Goal: Information Seeking & Learning: Learn about a topic

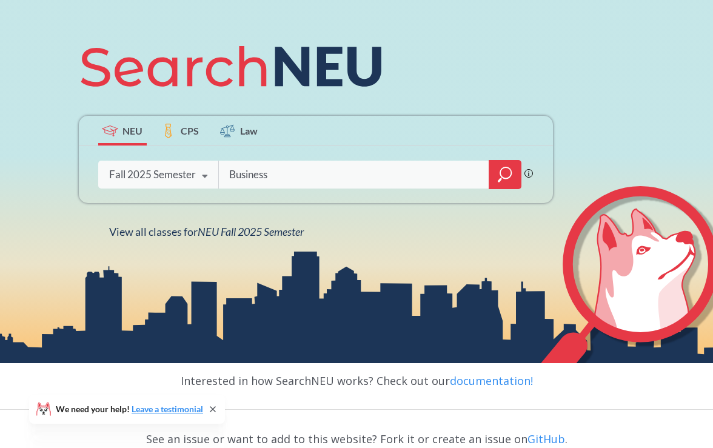
scroll to position [128, 0]
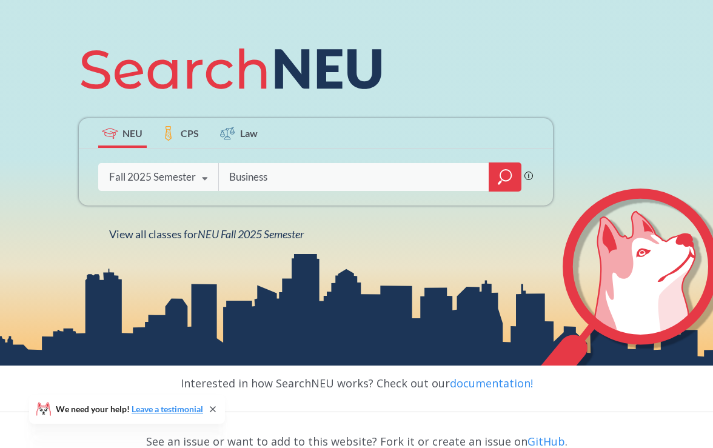
type input "Business"
click at [504, 176] on icon "magnifying glass" at bounding box center [505, 176] width 15 height 17
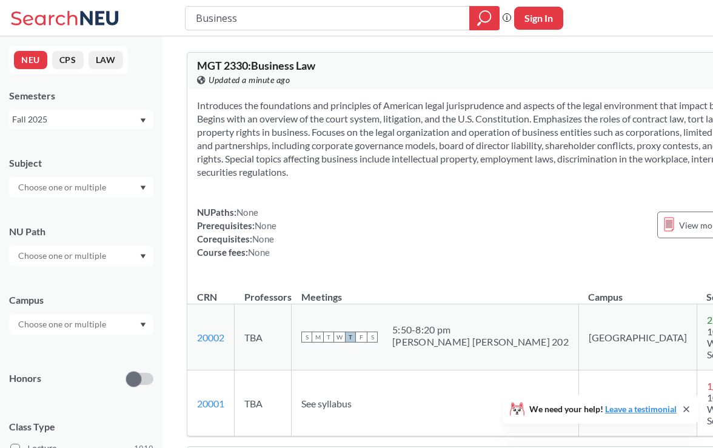
click at [104, 187] on input "text" at bounding box center [63, 187] width 102 height 15
click at [96, 209] on div "BIOL ( 48 )" at bounding box center [84, 205] width 137 height 13
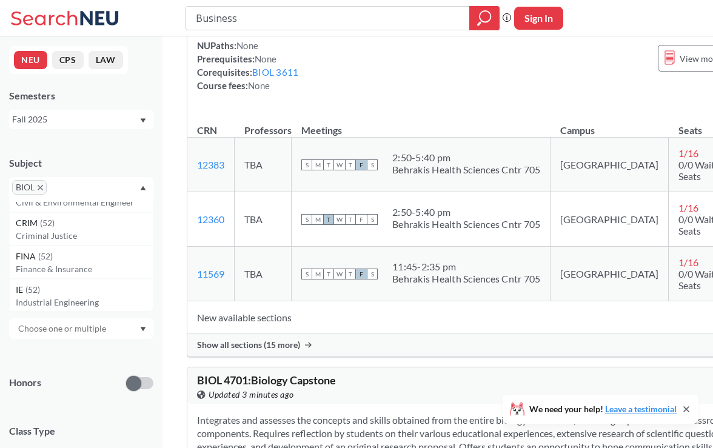
scroll to position [291, 0]
click at [83, 188] on div "BIOL" at bounding box center [81, 189] width 144 height 25
click at [76, 189] on input "text" at bounding box center [68, 191] width 36 height 15
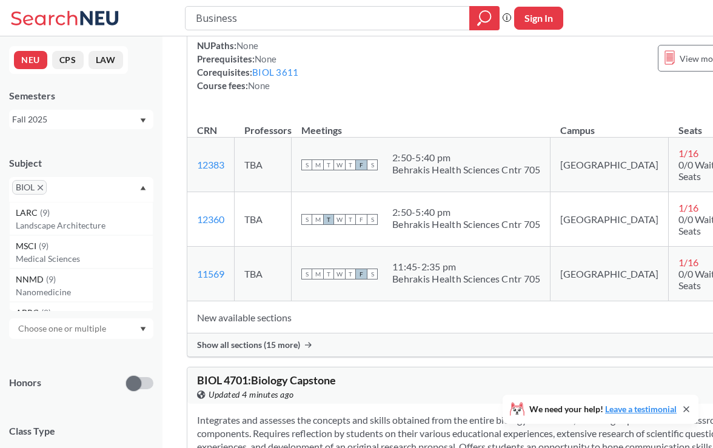
click at [40, 190] on icon "X to remove pill" at bounding box center [40, 187] width 5 height 5
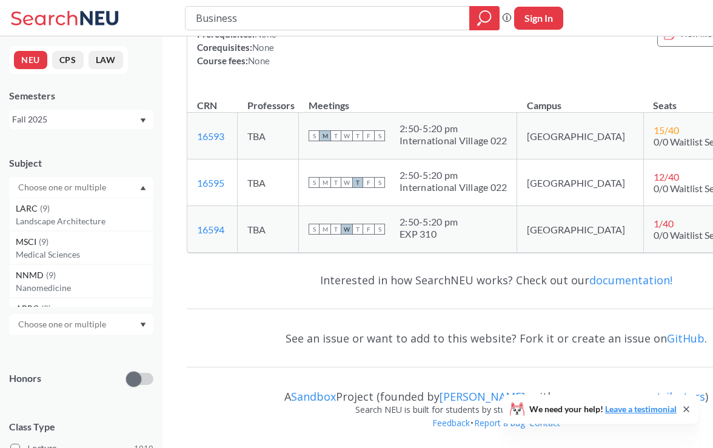
scroll to position [7270, 0]
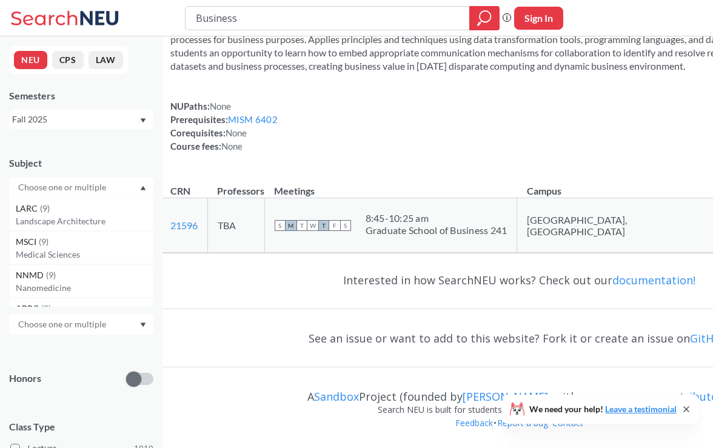
click at [61, 190] on input "text" at bounding box center [63, 187] width 102 height 15
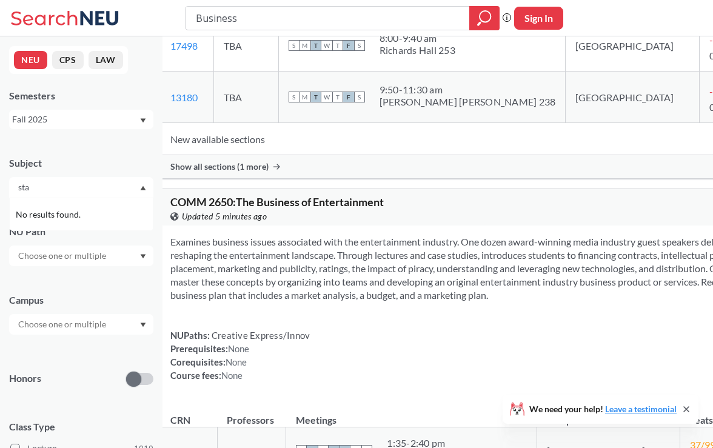
scroll to position [0, 0]
type input "s"
type input "b"
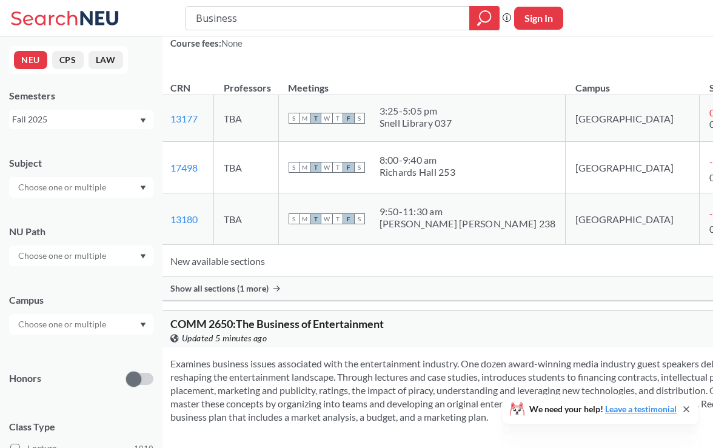
click at [99, 135] on div "NEU CPS LAW Semesters Fall 2025 Subject NU Path Campus Honors Class Type Lectur…" at bounding box center [81, 241] width 162 height 411
click at [78, 325] on input "text" at bounding box center [63, 324] width 102 height 15
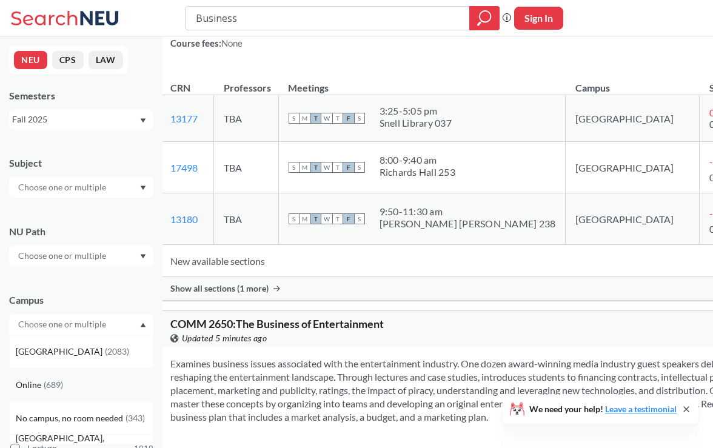
click at [54, 387] on span "( 689 )" at bounding box center [53, 384] width 19 height 10
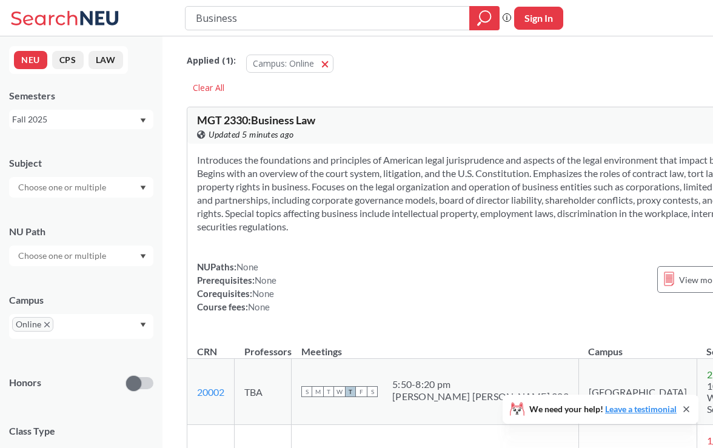
click at [59, 187] on input "text" at bounding box center [63, 187] width 102 height 15
type input "bio"
click at [35, 244] on p "Biology" at bounding box center [84, 245] width 137 height 12
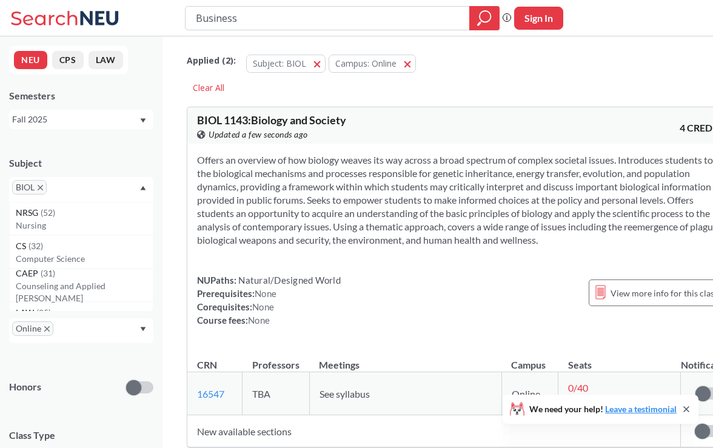
click at [40, 187] on icon "X to remove pill" at bounding box center [40, 187] width 5 height 5
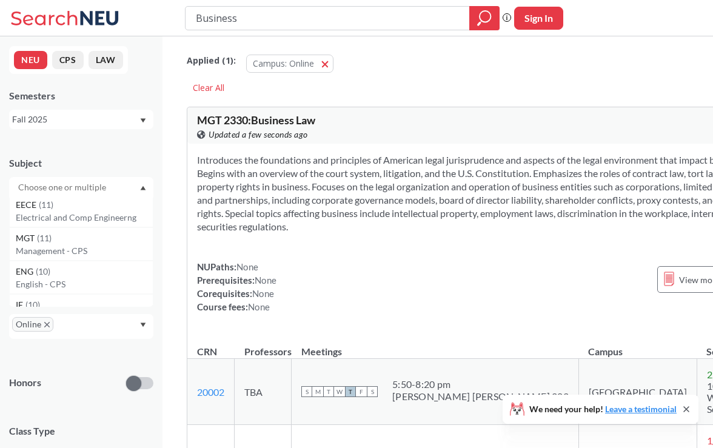
scroll to position [478, 0]
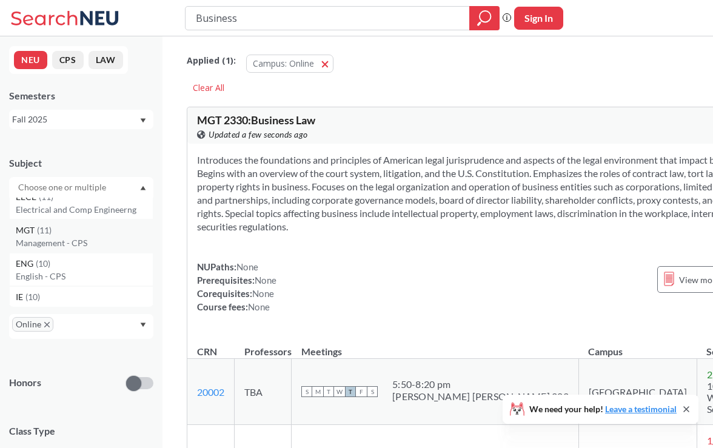
click at [70, 241] on p "Management - CPS" at bounding box center [84, 243] width 137 height 12
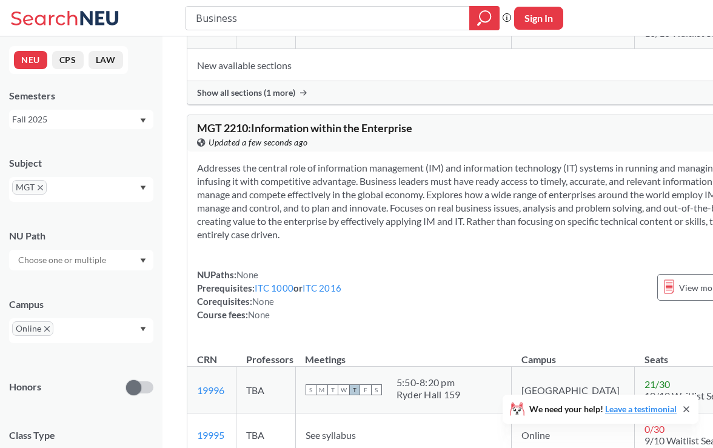
drag, startPoint x: 254, startPoint y: 18, endPoint x: 173, endPoint y: 16, distance: 81.2
click at [173, 18] on div "Business Phrase search guarantees the exact search appears in the results. Ex. …" at bounding box center [356, 18] width 713 height 36
type input "biostatistics"
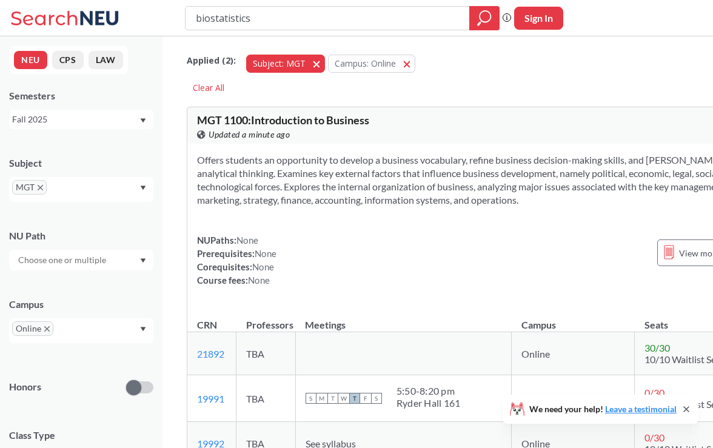
click at [321, 64] on span "button" at bounding box center [321, 64] width 0 height 12
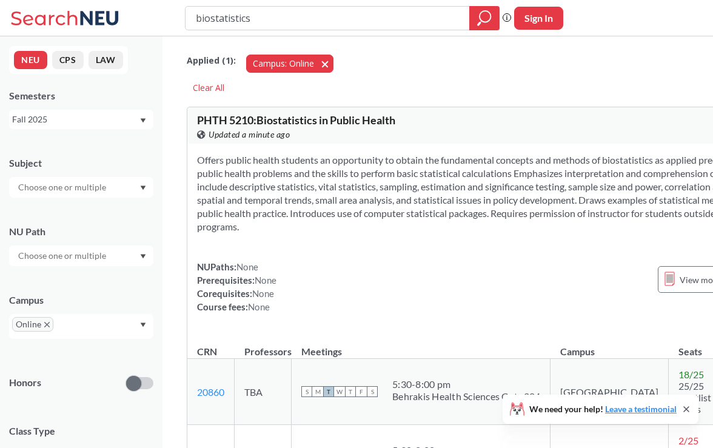
click at [323, 62] on button "Campus: Online Online" at bounding box center [289, 64] width 87 height 18
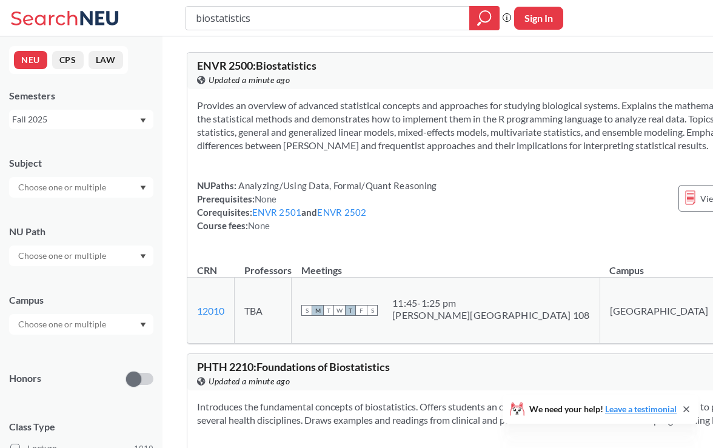
click at [91, 187] on input "text" at bounding box center [63, 187] width 102 height 15
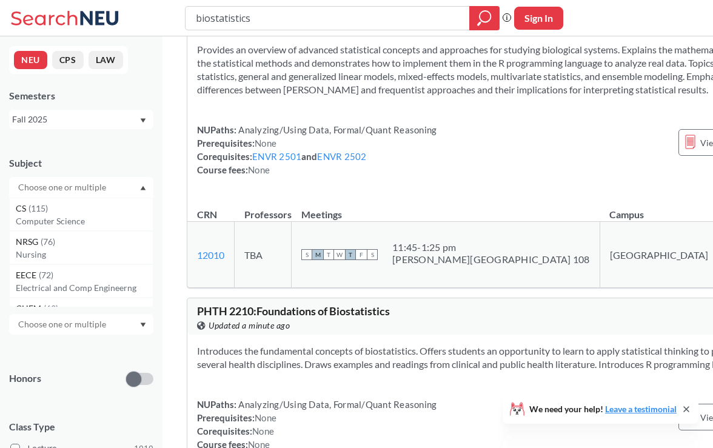
scroll to position [58, 0]
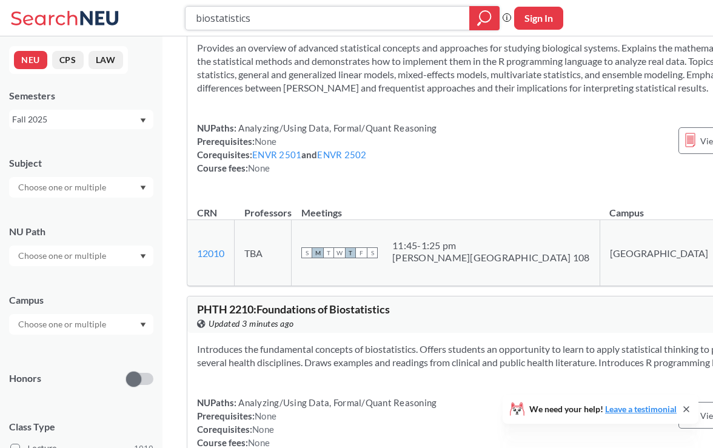
drag, startPoint x: 259, startPoint y: 24, endPoint x: 177, endPoint y: 16, distance: 82.7
click at [177, 16] on div "biostatistics Phrase search guarantees the exact search appears in the results.…" at bounding box center [356, 18] width 713 height 36
type input "chemistry"
click at [479, 17] on icon "magnifying glass" at bounding box center [484, 16] width 11 height 11
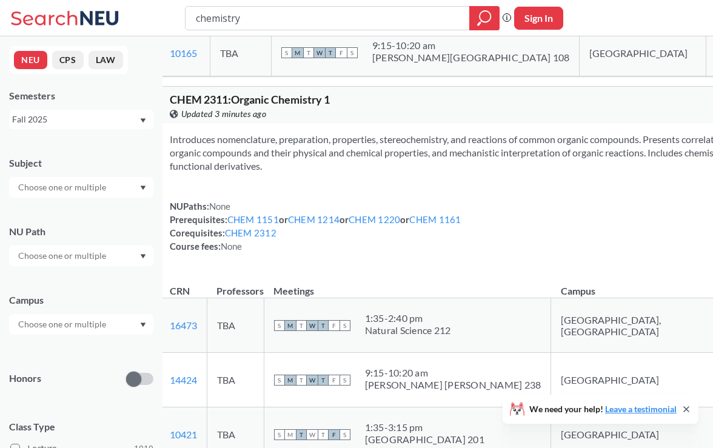
scroll to position [4775, 0]
